Goal: Information Seeking & Learning: Compare options

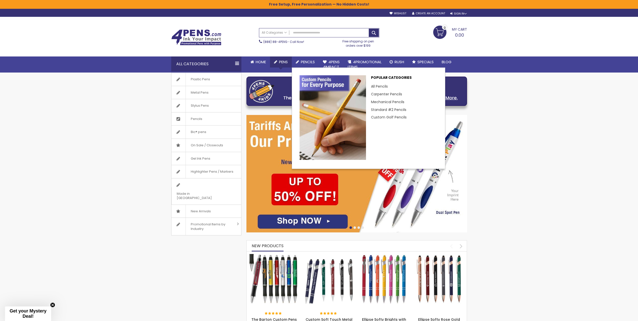
click at [288, 62] on span "Pens" at bounding box center [283, 61] width 9 height 5
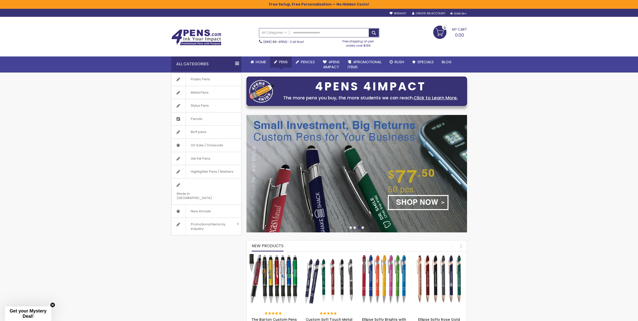
click at [286, 60] on span "Pens" at bounding box center [283, 61] width 9 height 5
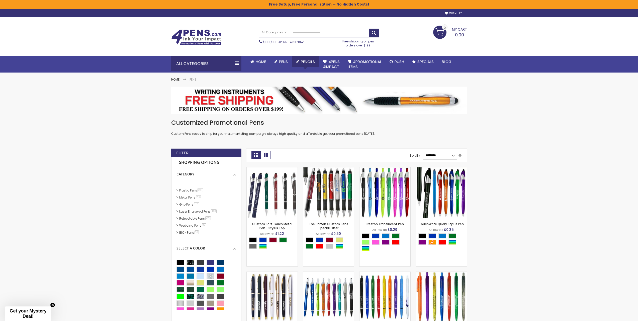
click at [307, 58] on link "Pencils" at bounding box center [305, 61] width 27 height 11
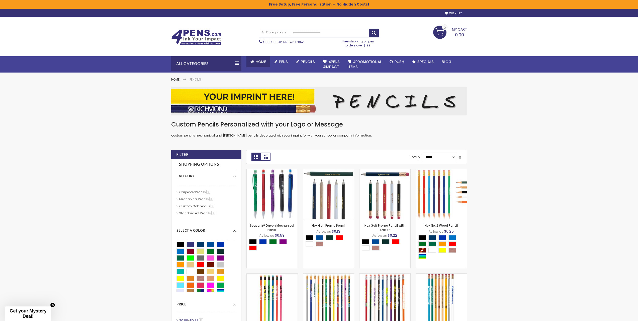
click at [263, 61] on span "Home" at bounding box center [261, 61] width 10 height 5
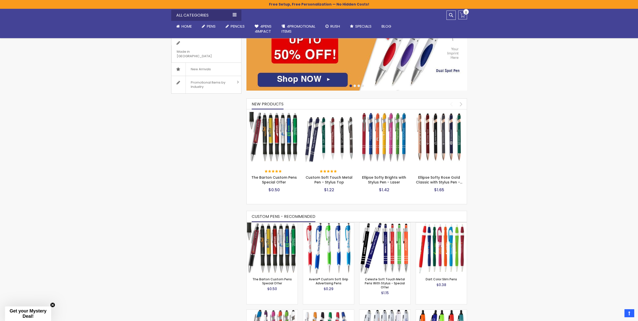
scroll to position [150, 0]
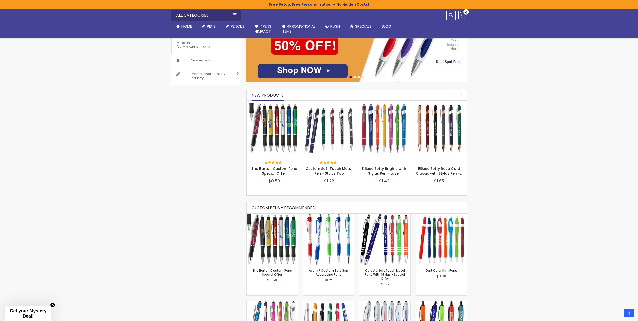
click at [273, 120] on img at bounding box center [274, 128] width 50 height 50
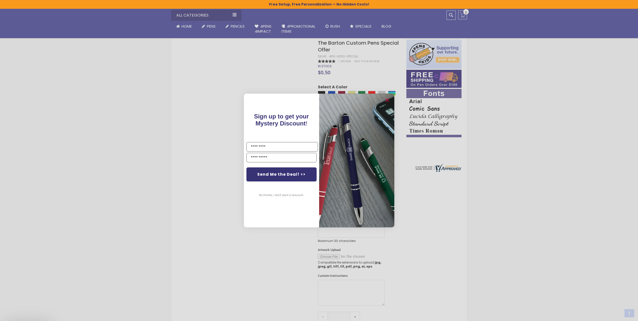
scroll to position [150, 0]
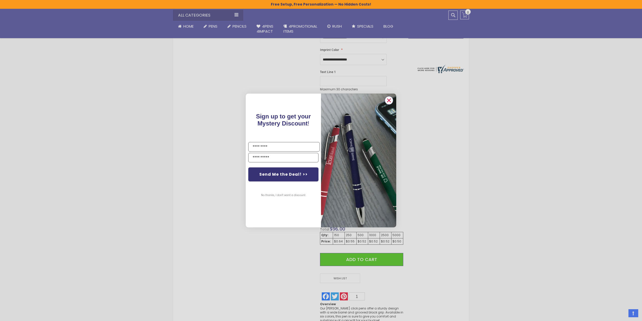
click at [387, 99] on circle "Close dialog" at bounding box center [389, 101] width 8 height 8
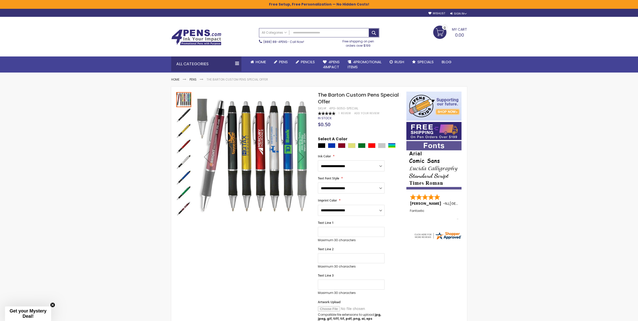
click at [209, 35] on img at bounding box center [196, 37] width 50 height 16
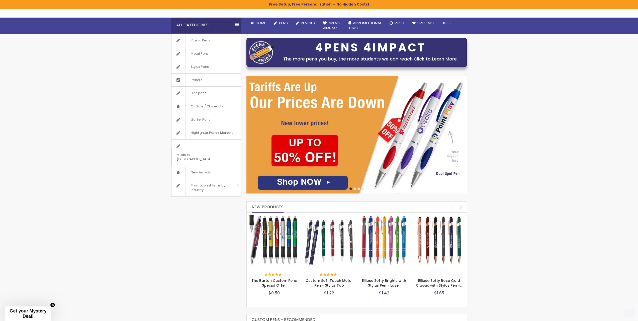
scroll to position [75, 0]
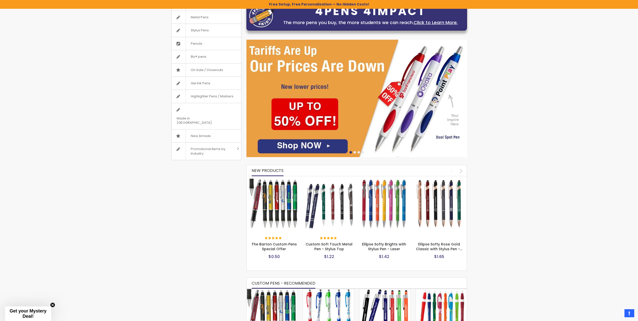
click at [339, 195] on img at bounding box center [329, 204] width 50 height 50
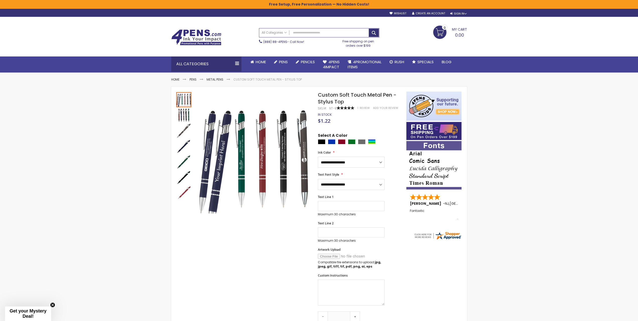
click at [197, 38] on img at bounding box center [196, 37] width 50 height 16
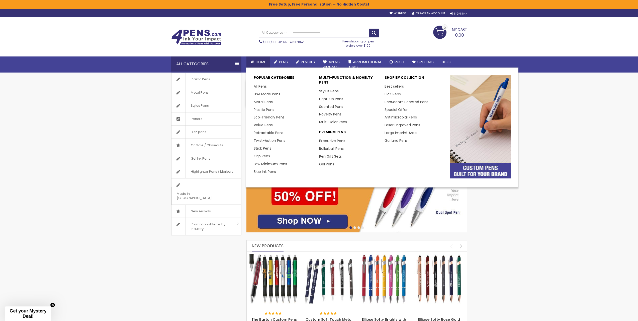
drag, startPoint x: 289, startPoint y: 61, endPoint x: 257, endPoint y: 64, distance: 32.2
click at [289, 61] on link "Pens" at bounding box center [281, 61] width 22 height 11
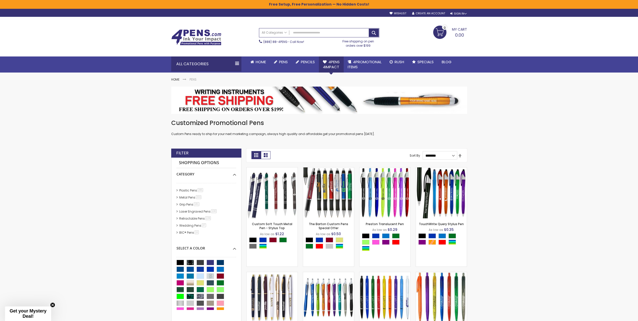
click at [336, 62] on span "4Pens 4impact" at bounding box center [331, 64] width 17 height 10
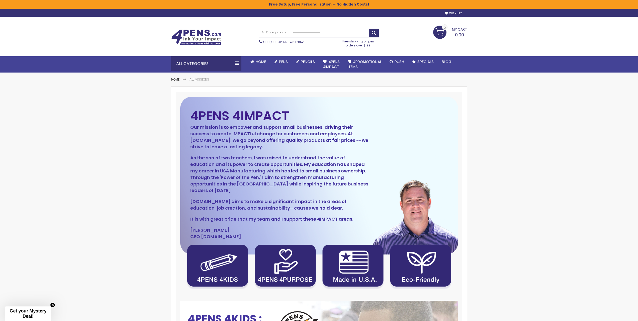
click at [308, 63] on span "Pencils" at bounding box center [308, 61] width 14 height 5
